Goal: Information Seeking & Learning: Learn about a topic

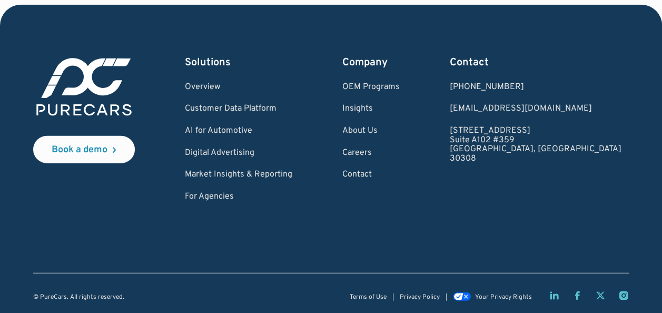
scroll to position [3230, 0]
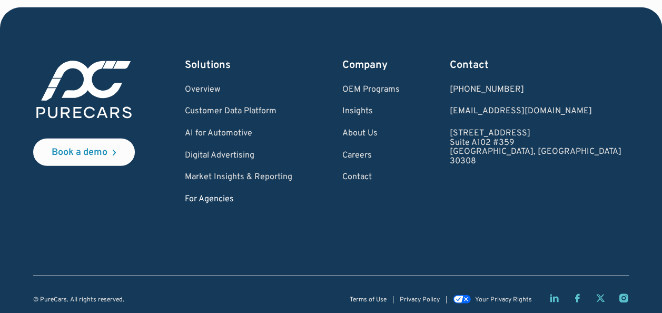
scroll to position [3230, 0]
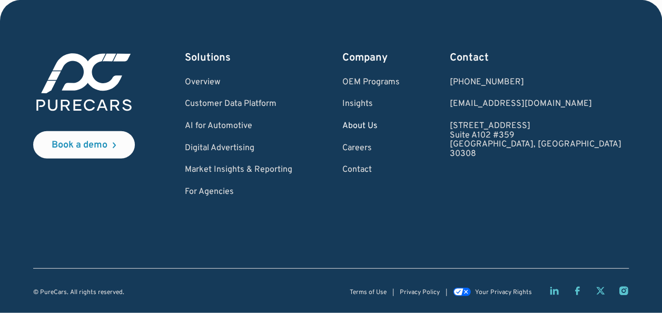
click at [399, 122] on link "About Us" at bounding box center [370, 126] width 57 height 9
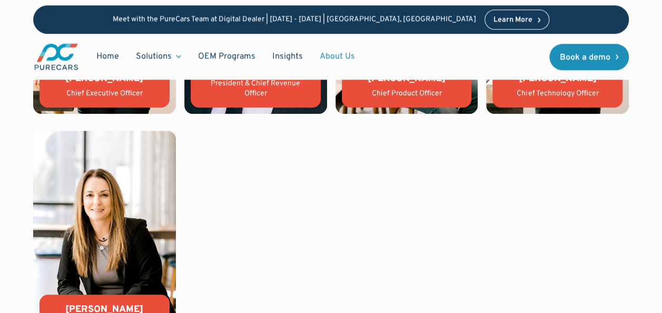
scroll to position [2230, 0]
